Goal: Find specific fact: Find contact information

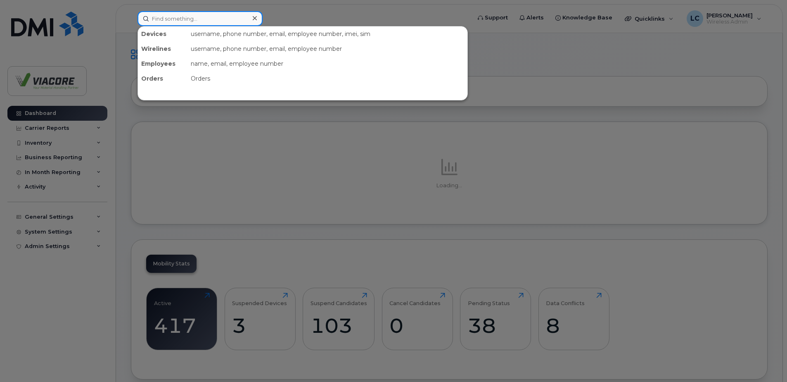
click at [177, 20] on input at bounding box center [199, 18] width 125 height 15
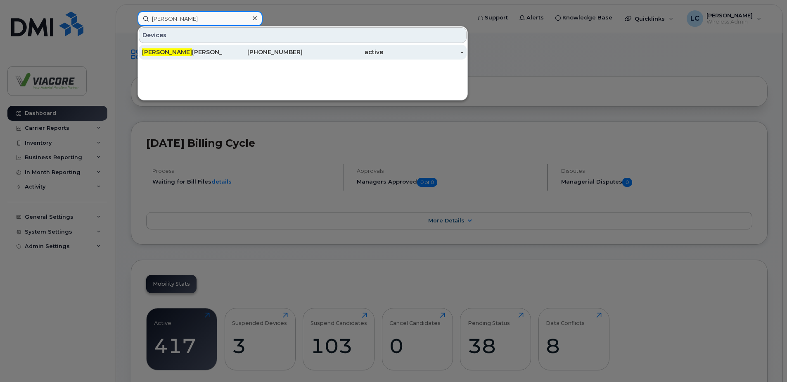
type input "[PERSON_NAME]"
drag, startPoint x: 172, startPoint y: 49, endPoint x: 292, endPoint y: 57, distance: 120.4
click at [172, 49] on div "[PERSON_NAME]" at bounding box center [182, 52] width 81 height 8
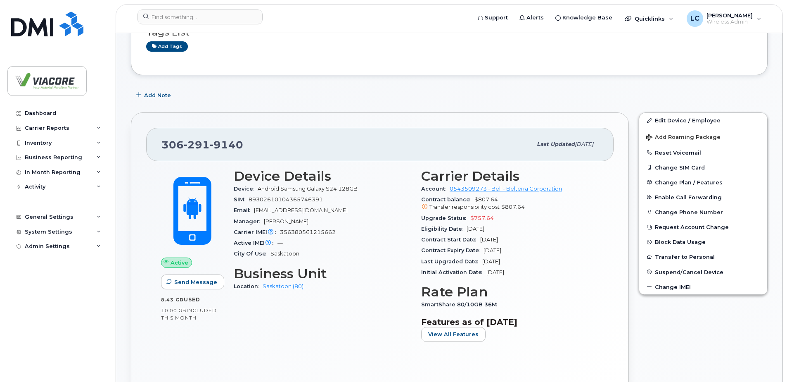
scroll to position [41, 0]
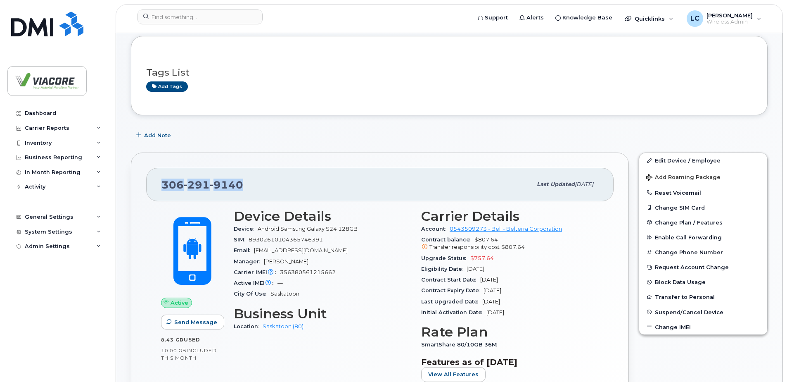
drag, startPoint x: 256, startPoint y: 187, endPoint x: 161, endPoint y: 188, distance: 95.4
click at [161, 188] on div "[PHONE_NUMBER] Last updated [DATE]" at bounding box center [379, 184] width 467 height 33
copy span "[PHONE_NUMBER]"
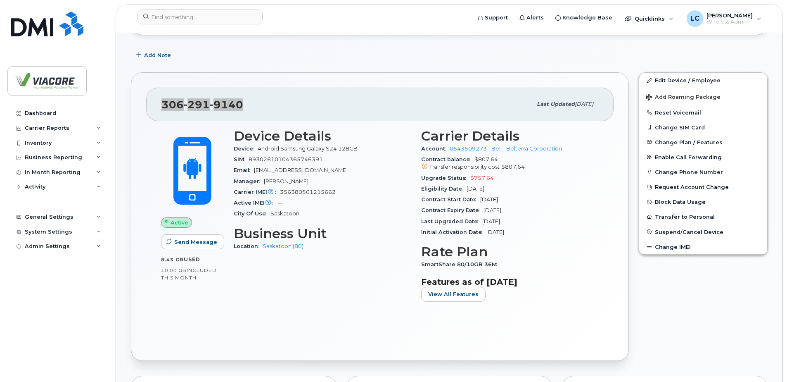
scroll to position [83, 0]
